Goal: Navigation & Orientation: Find specific page/section

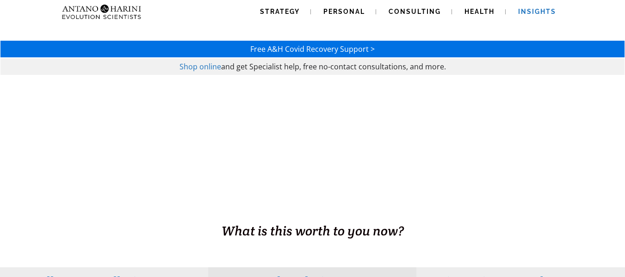
click at [537, 13] on span "Insights" at bounding box center [537, 11] width 38 height 7
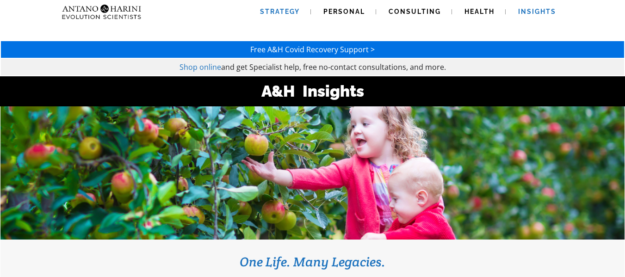
click at [281, 12] on span "Strategy" at bounding box center [280, 11] width 40 height 7
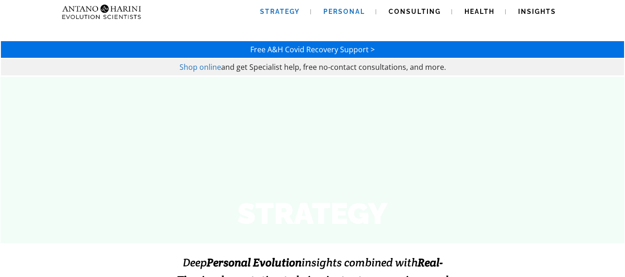
click at [335, 8] on span "Personal" at bounding box center [344, 11] width 42 height 7
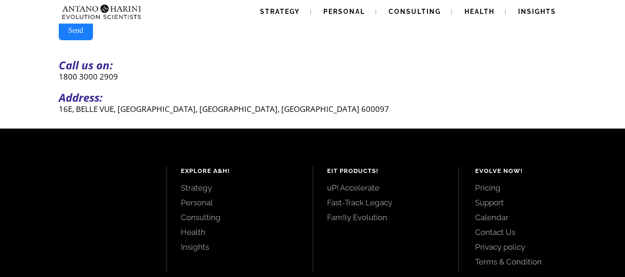
scroll to position [377, 0]
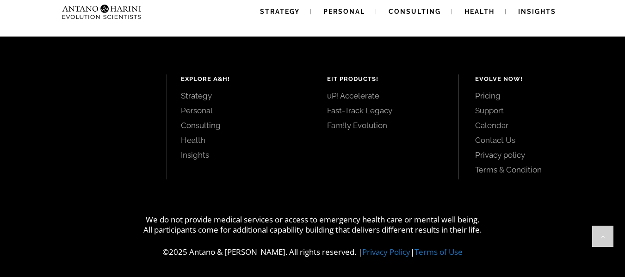
click at [480, 138] on link "Contact Us" at bounding box center [539, 140] width 129 height 10
